Goal: Task Accomplishment & Management: Use online tool/utility

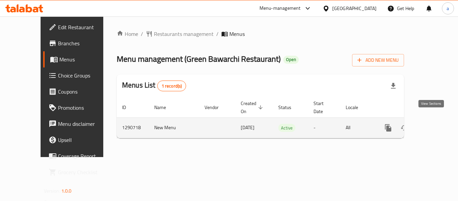
click at [433, 124] on icon "enhanced table" at bounding box center [437, 128] width 8 height 8
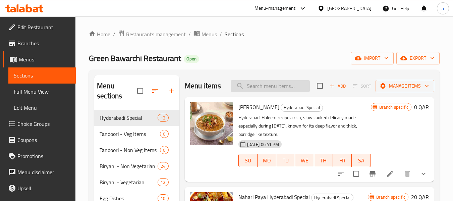
click at [283, 92] on input "search" at bounding box center [270, 86] width 79 height 12
paste input "Hyderabadi Mutton Dum Biryani Family Pack (Purely Indian Meat)"
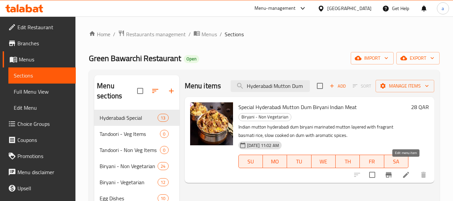
type input "Hyderabadi Mutton Dum"
click at [406, 171] on icon at bounding box center [406, 175] width 8 height 8
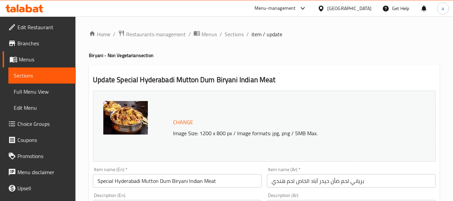
click at [32, 77] on span "Sections" at bounding box center [42, 75] width 57 height 8
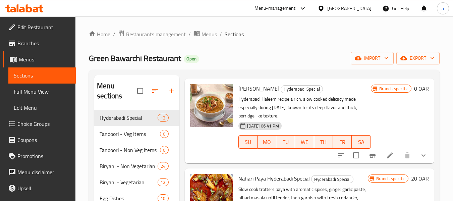
scroll to position [34, 0]
